Goal: Find specific page/section: Find specific page/section

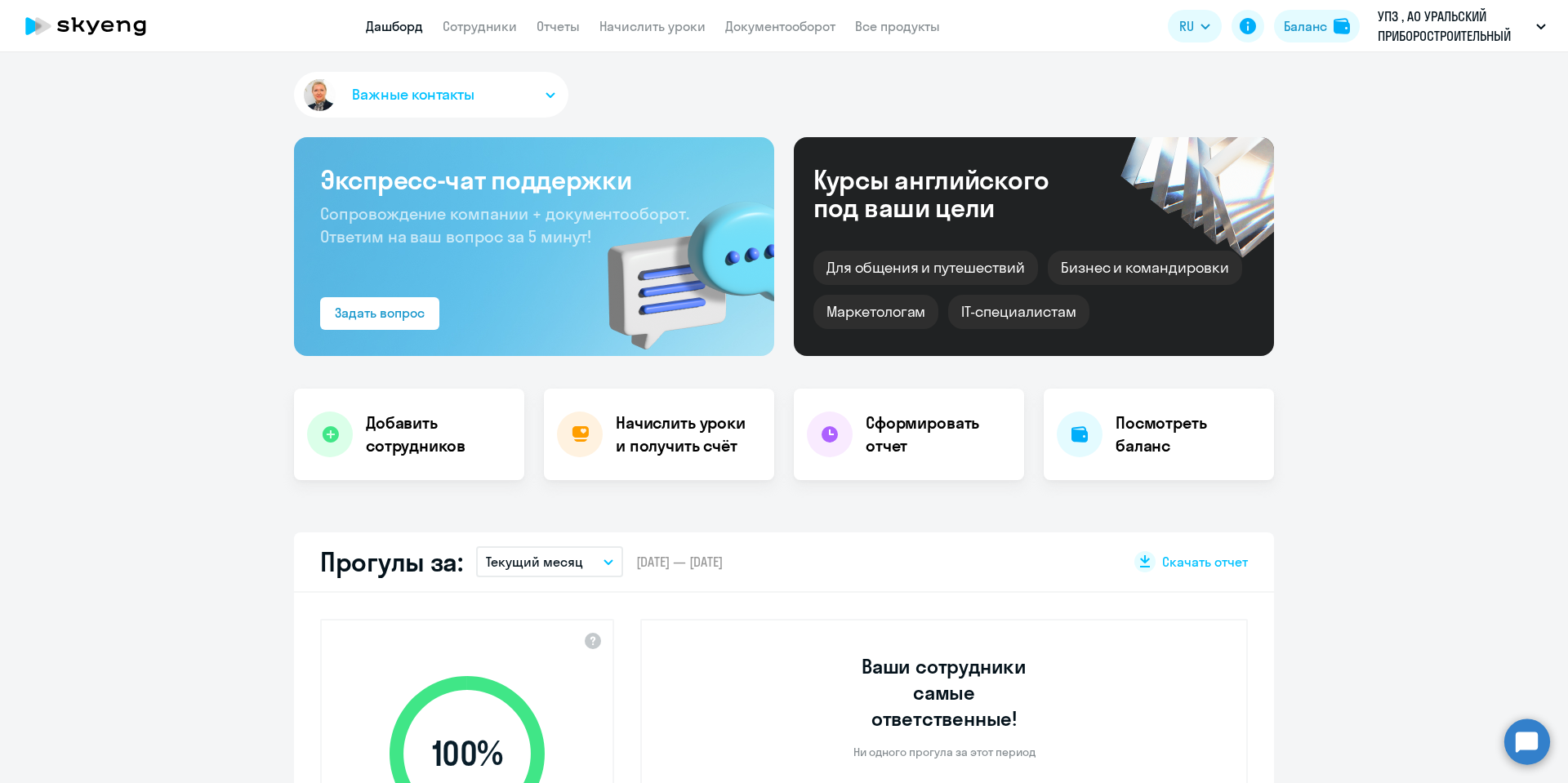
click at [497, 25] on link "Сотрудники" at bounding box center [480, 25] width 75 height 16
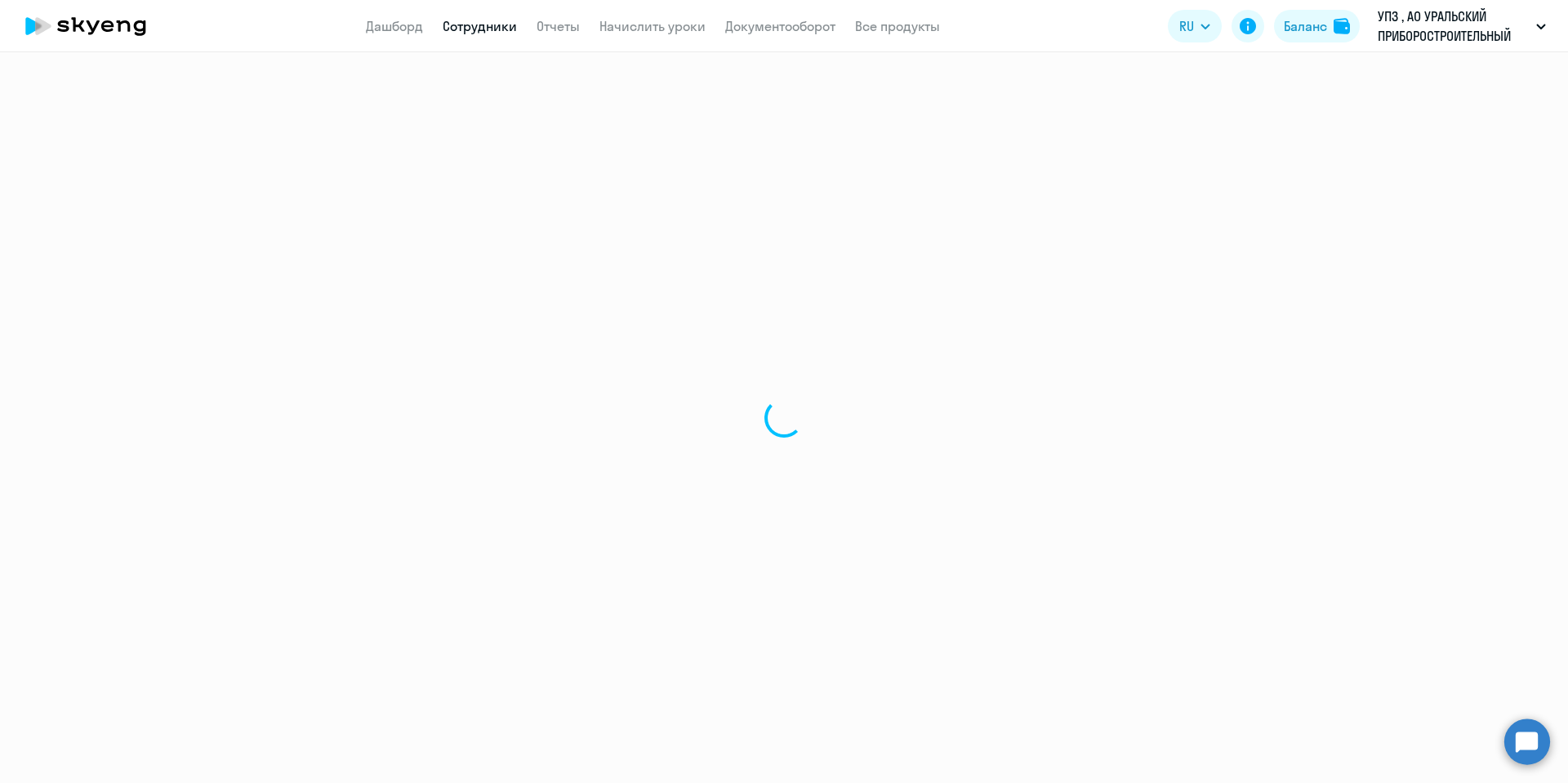
select select "30"
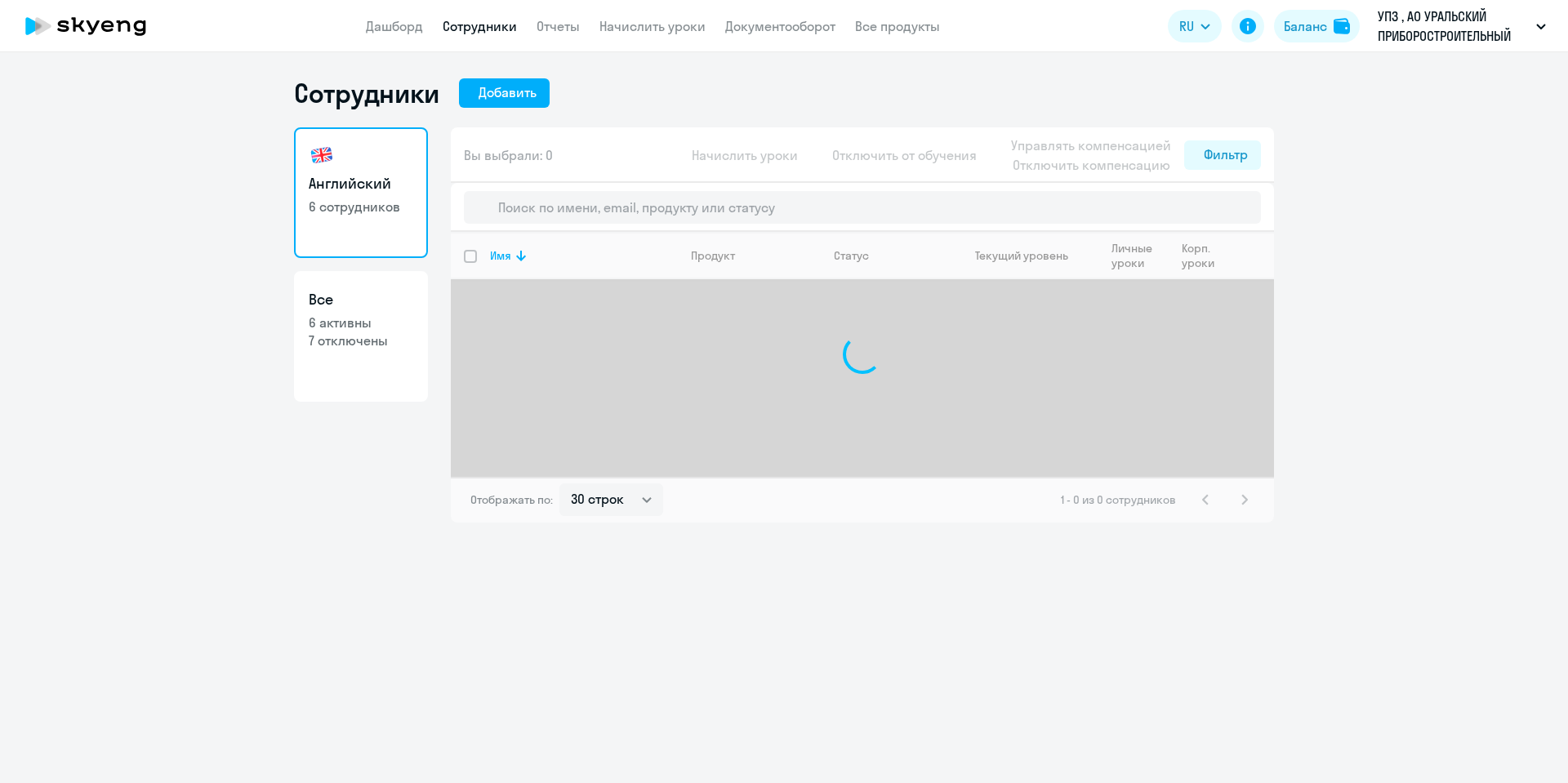
select select "30"
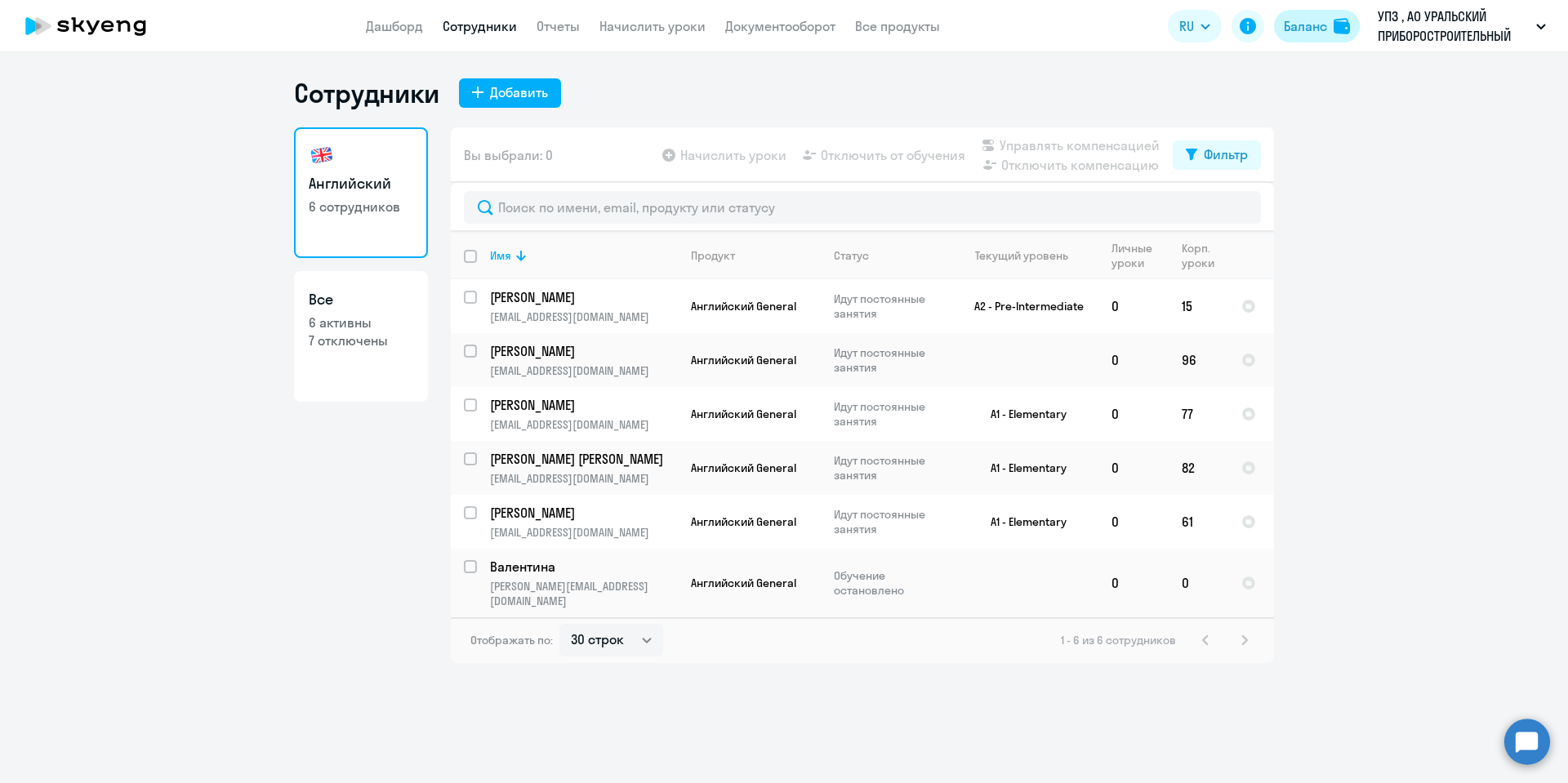
click at [1299, 27] on div "Баланс" at bounding box center [1305, 25] width 43 height 19
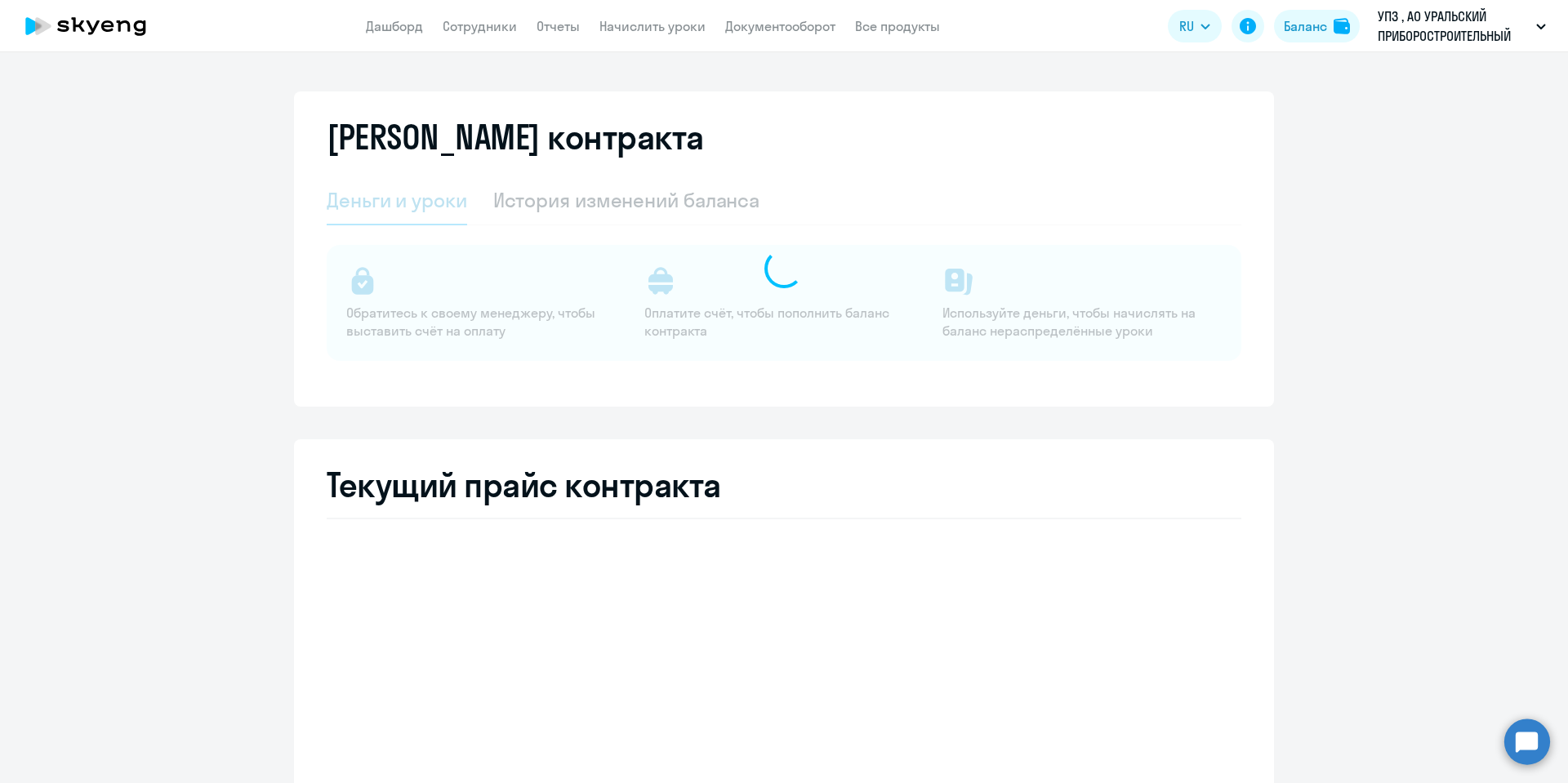
select select "english_adult_not_native_speaker"
